Goal: Navigation & Orientation: Find specific page/section

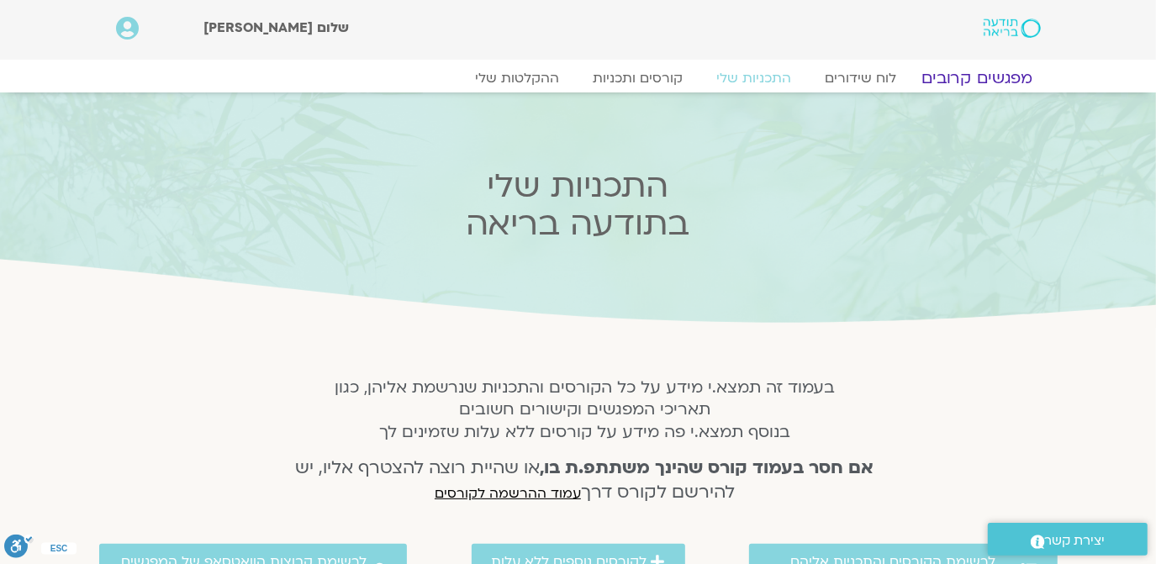
click at [978, 74] on link "מפגשים קרובים" at bounding box center [976, 78] width 152 height 20
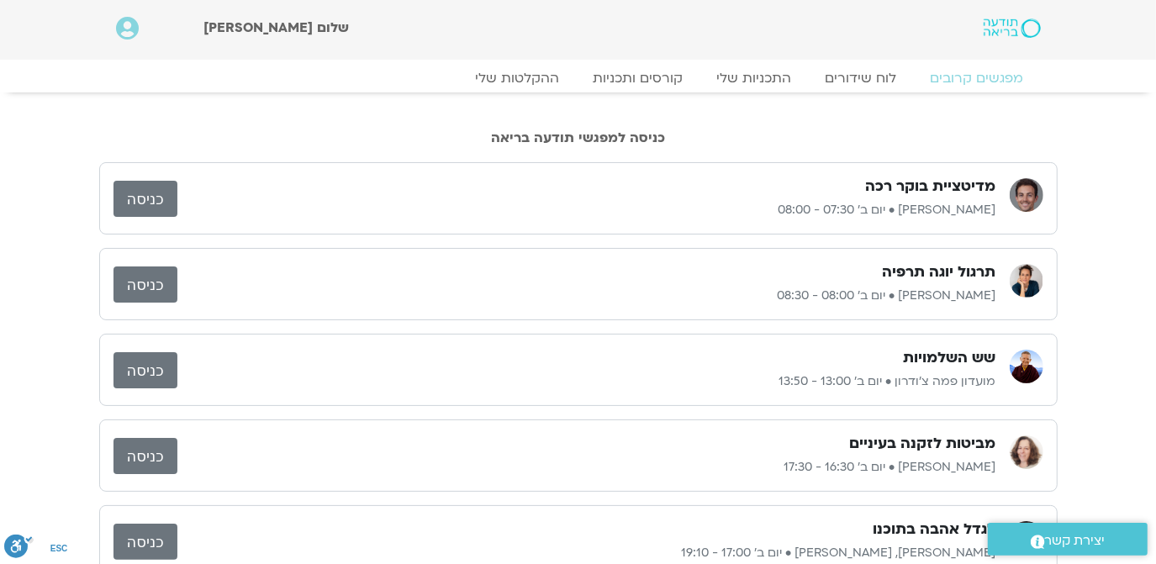
click at [133, 193] on link "כניסה" at bounding box center [145, 199] width 64 height 36
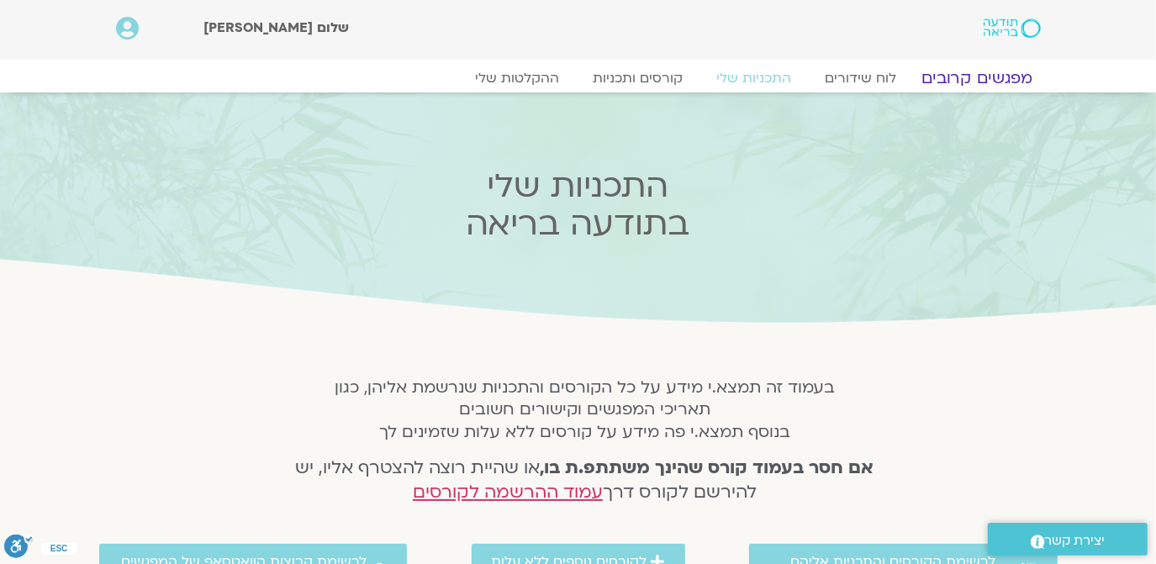
click at [989, 77] on link "מפגשים קרובים" at bounding box center [976, 78] width 152 height 20
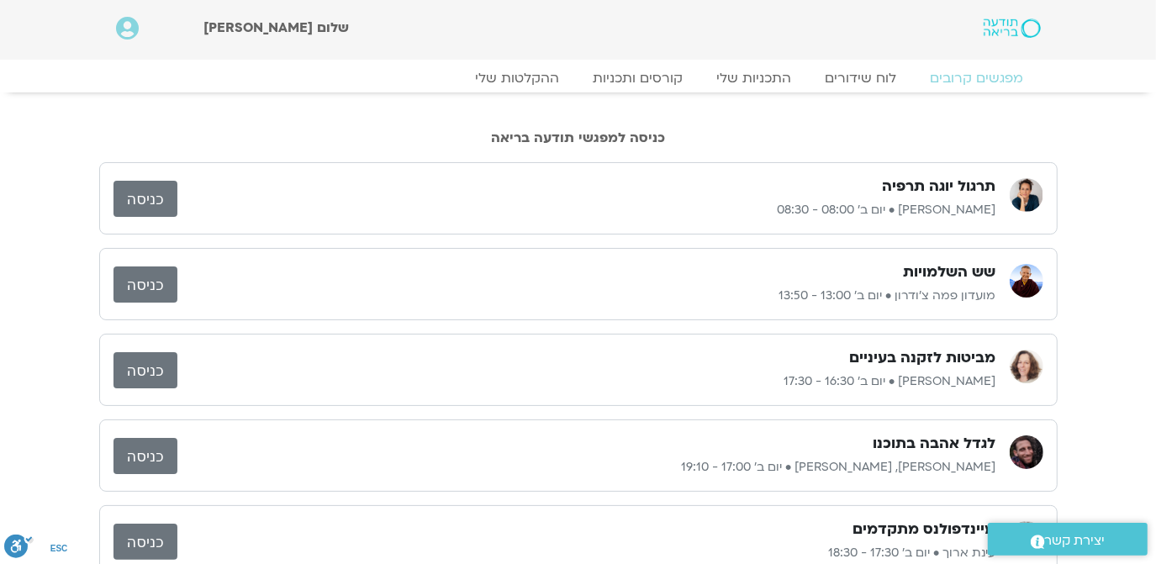
click at [140, 202] on link "כניסה" at bounding box center [145, 199] width 64 height 36
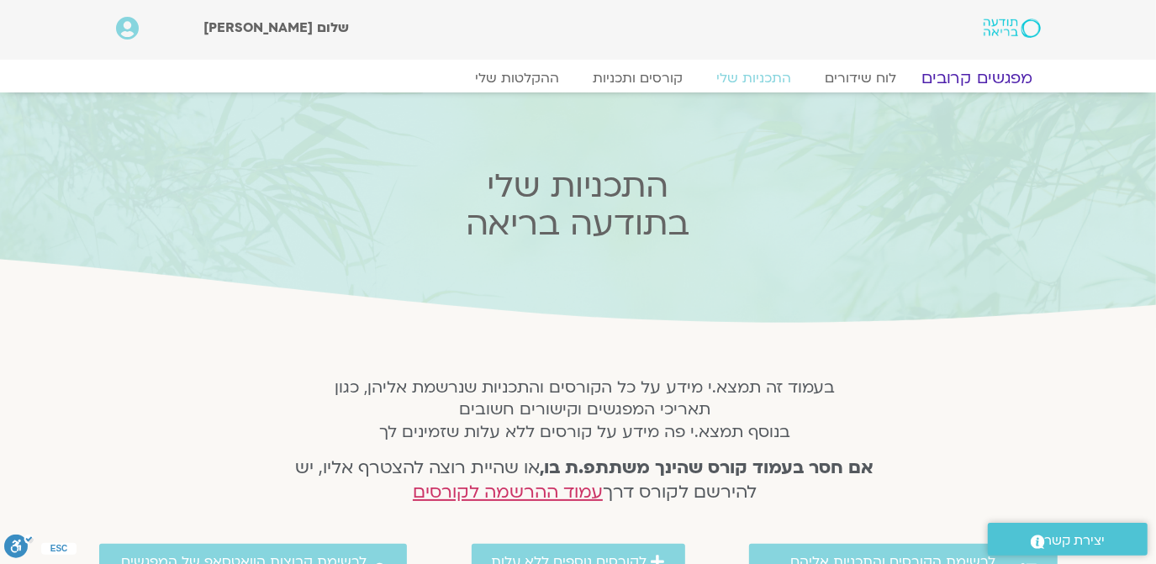
click at [971, 71] on link "מפגשים קרובים" at bounding box center [976, 78] width 152 height 20
